Goal: Communication & Community: Answer question/provide support

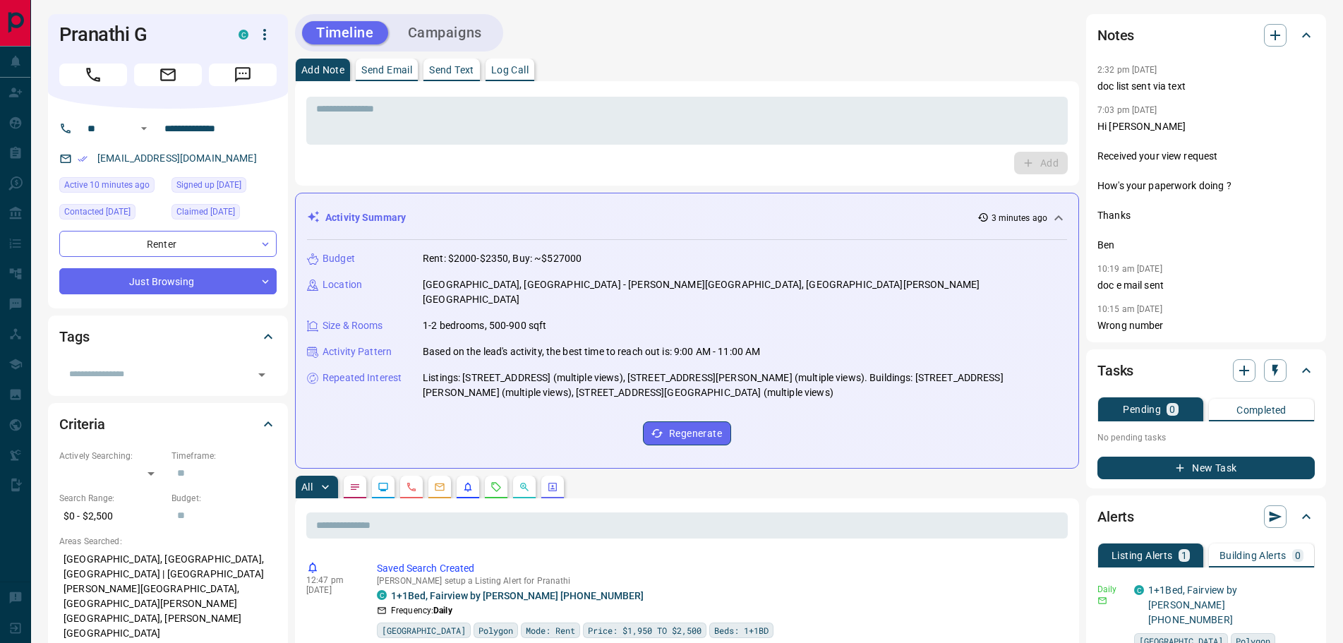
scroll to position [282, 0]
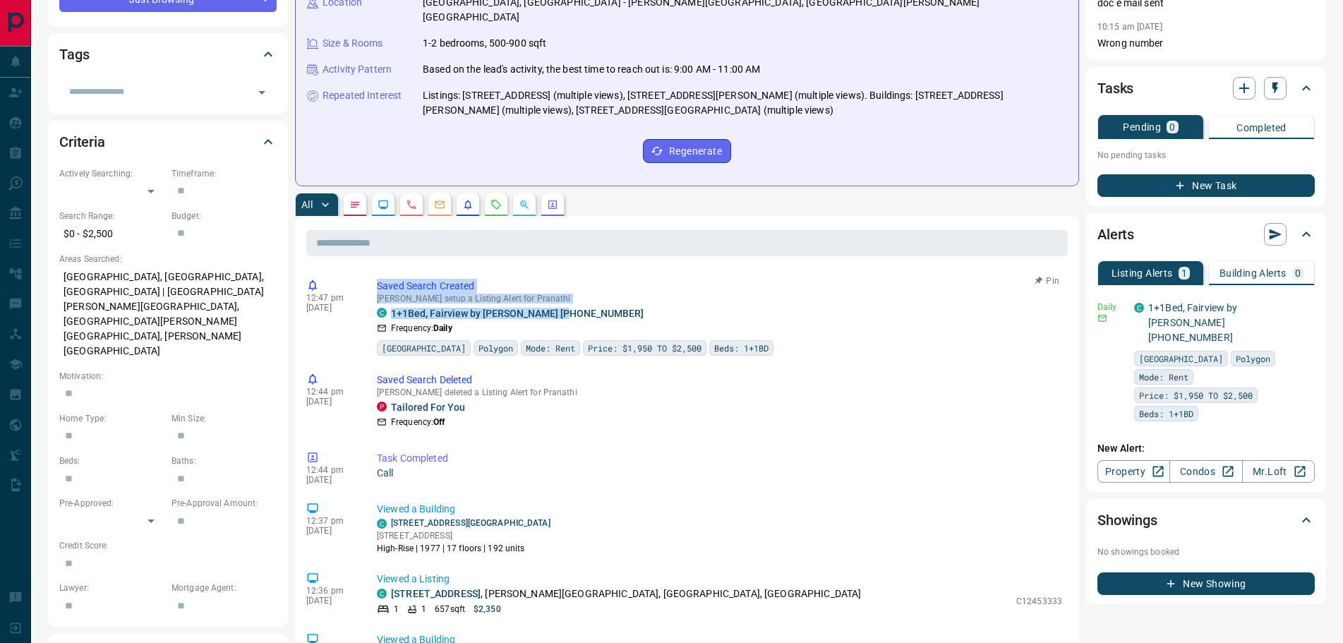
drag, startPoint x: 518, startPoint y: 296, endPoint x: 375, endPoint y: 265, distance: 146.7
click at [375, 274] on div "12:47 pm [DATE] Saved Search Created [PERSON_NAME] setup a Listing Alert for Pr…" at bounding box center [686, 316] width 761 height 85
copy div "Saved Search Created [PERSON_NAME] setup a Listing Alert for Pranathi C 1+1Bed,…"
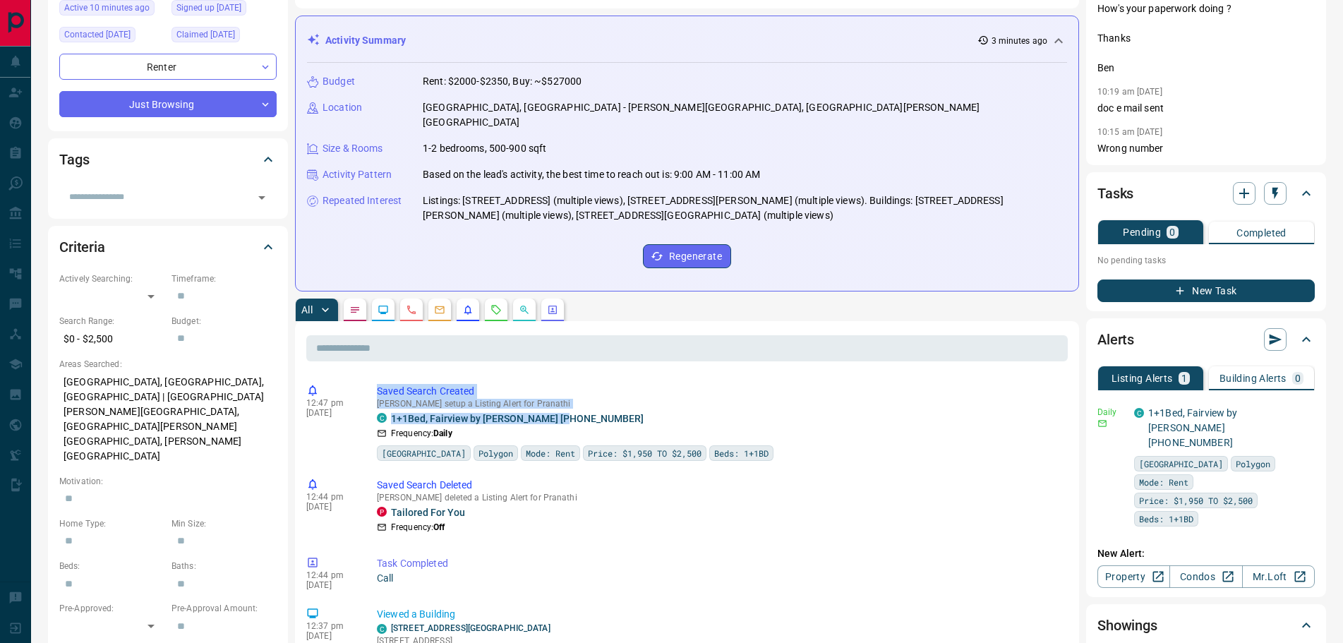
scroll to position [0, 0]
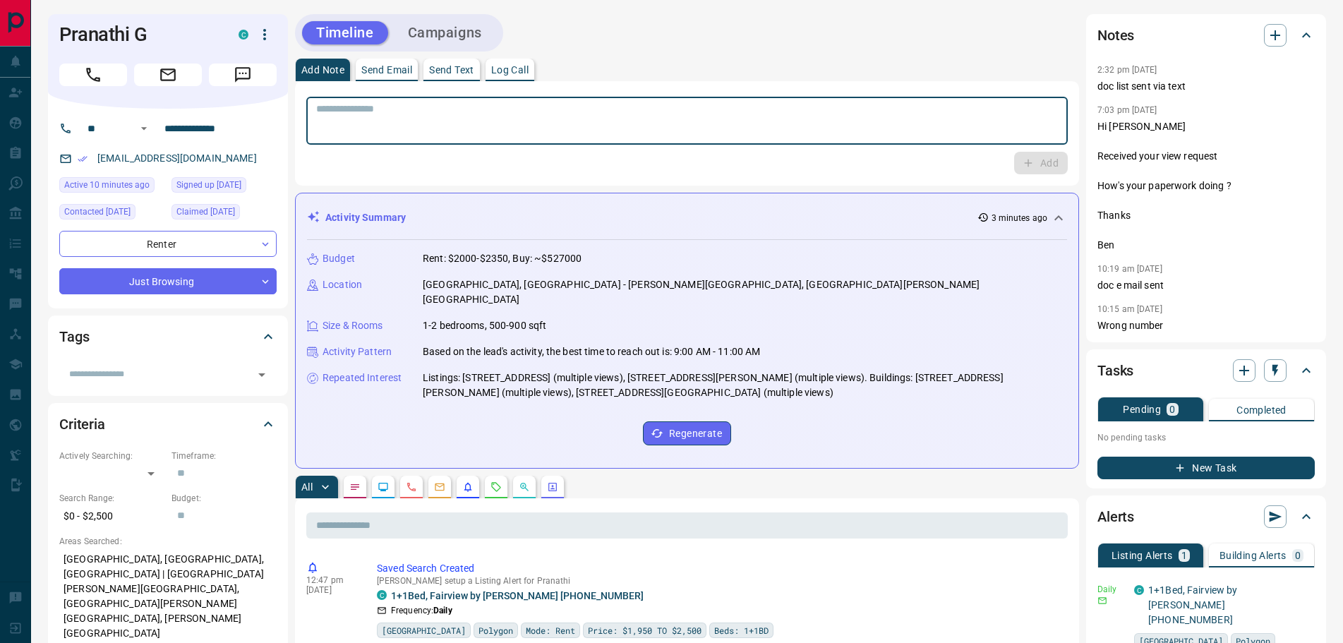
click at [365, 113] on textarea at bounding box center [687, 121] width 742 height 36
paste textarea "**********"
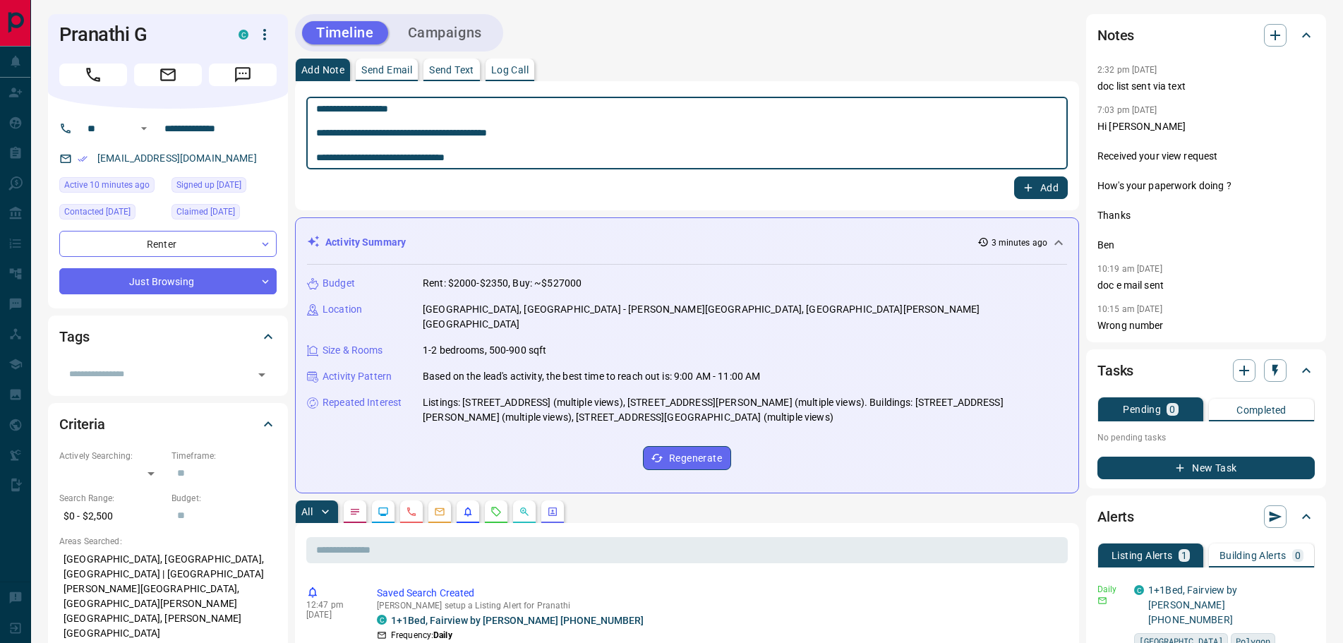
type textarea "**********"
click at [1023, 188] on icon "button" at bounding box center [1028, 187] width 13 height 13
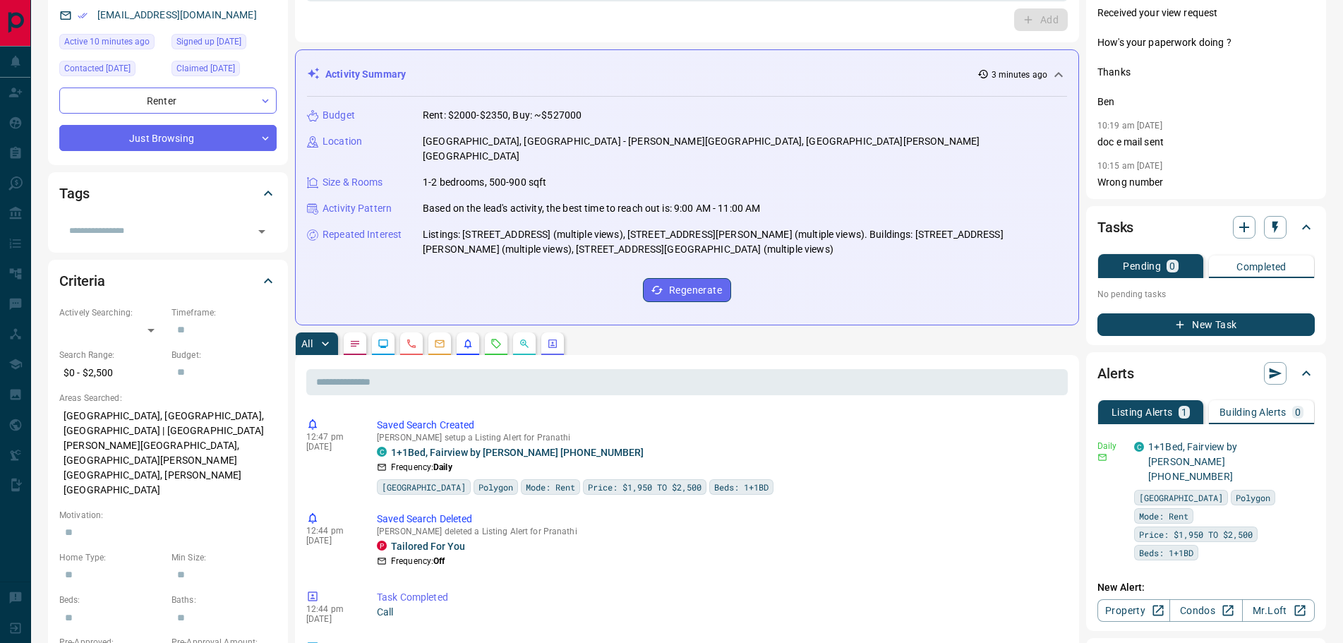
scroll to position [282, 0]
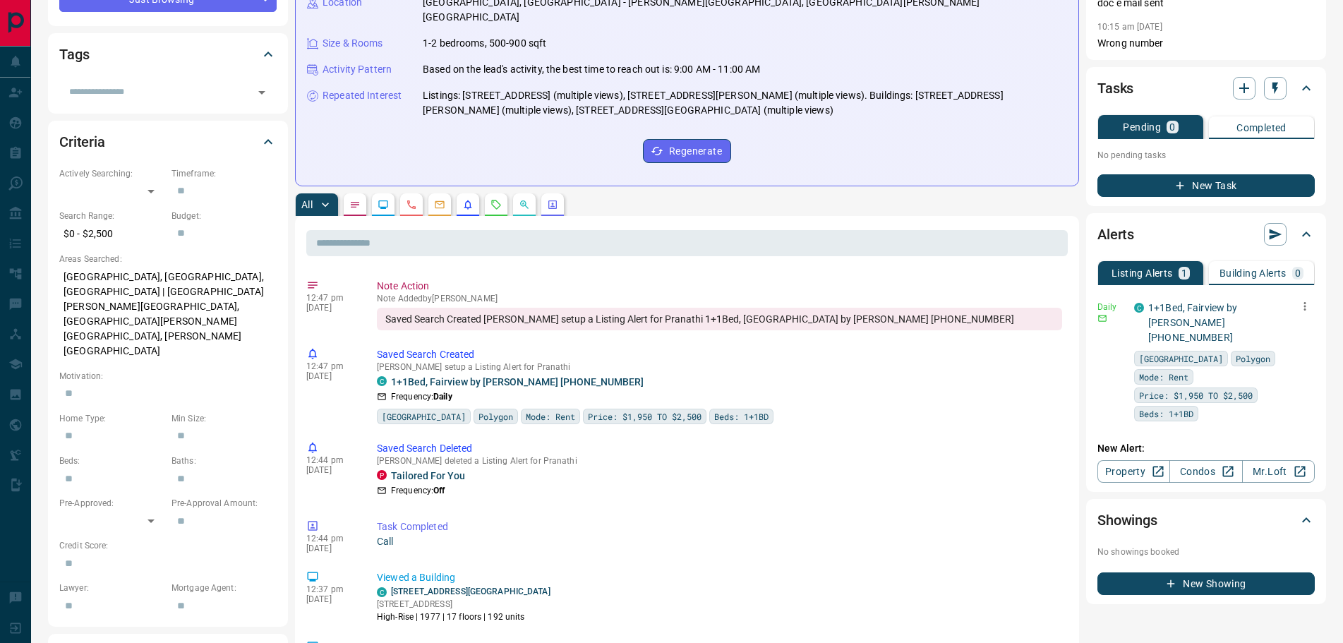
click at [1305, 308] on icon "button" at bounding box center [1304, 306] width 13 height 13
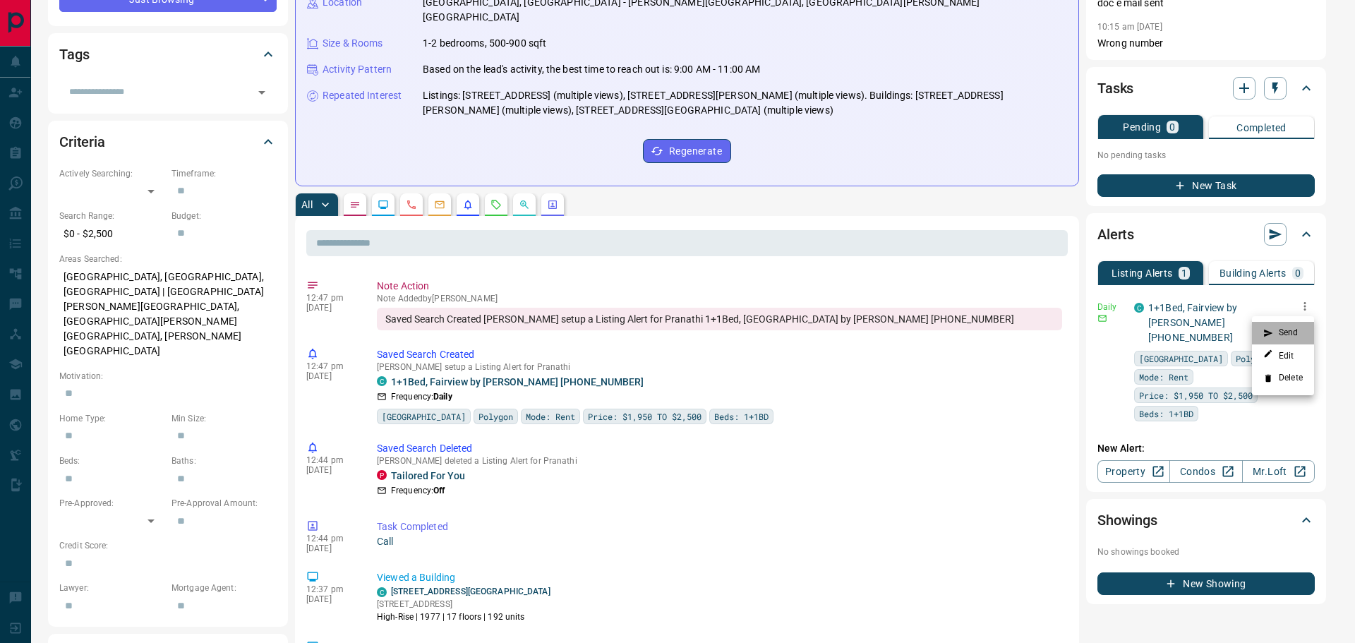
click at [1289, 337] on li "Send" at bounding box center [1283, 333] width 62 height 23
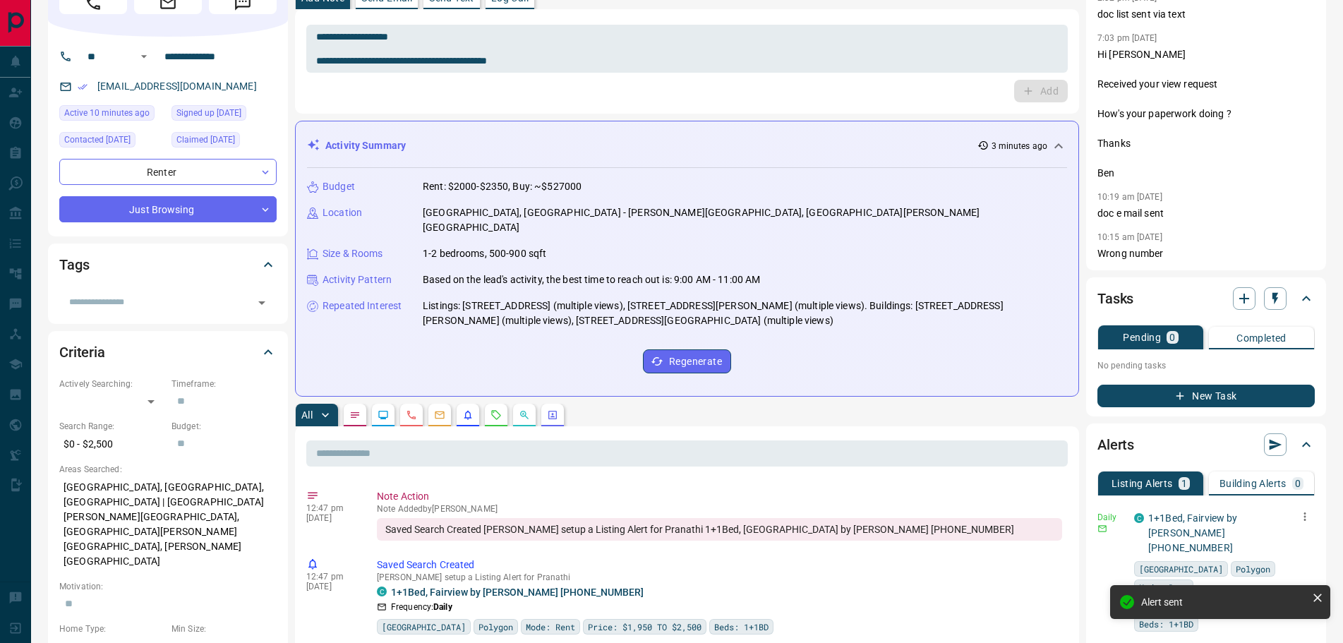
scroll to position [71, 0]
